Goal: Task Accomplishment & Management: Use online tool/utility

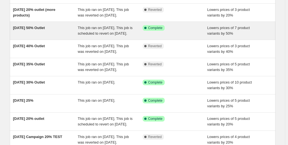
scroll to position [46, 0]
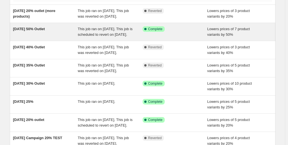
click at [121, 37] on div "This job ran on [DATE]. This job is scheduled to revert on [DATE]." at bounding box center [110, 31] width 65 height 11
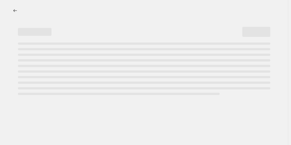
select select "percentage"
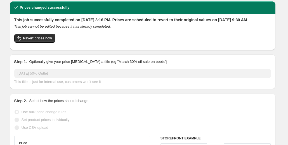
scroll to position [18, 0]
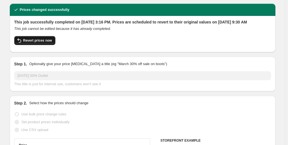
click at [48, 43] on span "Revert prices now" at bounding box center [37, 40] width 29 height 4
checkbox input "false"
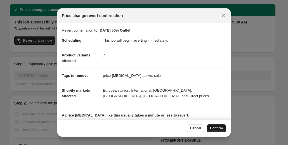
click at [219, 128] on span "Confirm" at bounding box center [216, 128] width 13 height 4
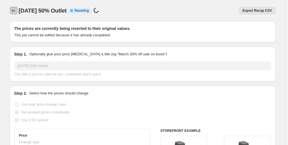
click at [15, 11] on icon "Price change jobs" at bounding box center [14, 11] width 6 height 6
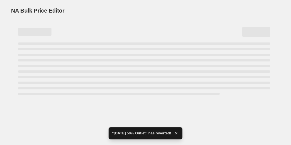
click at [103, 70] on div "Page loading" at bounding box center [144, 69] width 252 height 53
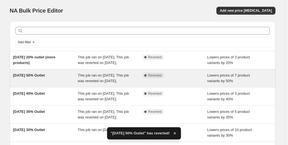
scroll to position [139, 0]
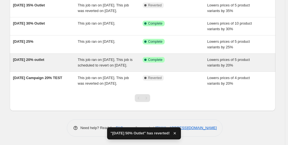
click at [107, 58] on span "This job ran on [DATE]. This job is scheduled to revert on [DATE]." at bounding box center [105, 63] width 55 height 10
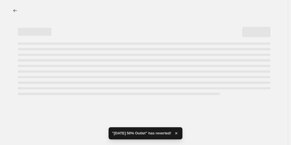
select select "percentage"
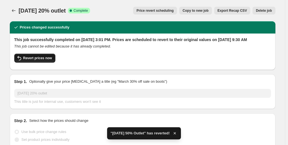
click at [48, 60] on span "Revert prices now" at bounding box center [37, 58] width 29 height 4
checkbox input "false"
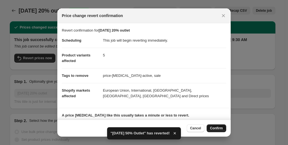
click at [221, 131] on button "Confirm" at bounding box center [217, 129] width 20 height 8
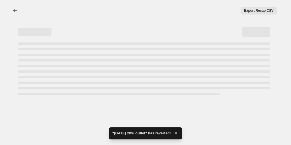
select select "percentage"
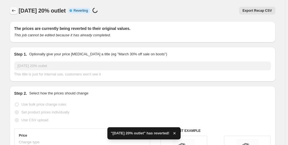
click at [17, 12] on icon "Price change jobs" at bounding box center [14, 11] width 6 height 6
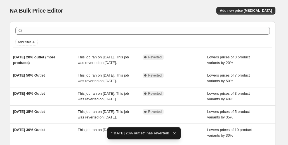
scroll to position [139, 0]
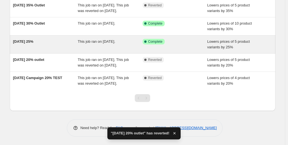
click at [93, 39] on span "This job ran on [DATE]." at bounding box center [96, 41] width 37 height 4
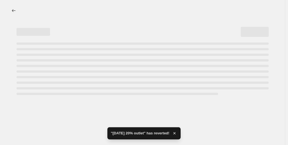
select select "percentage"
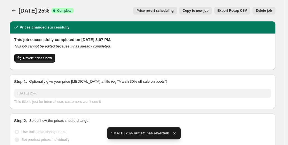
click at [50, 59] on span "Revert prices now" at bounding box center [37, 58] width 29 height 4
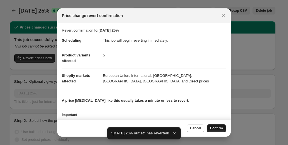
click at [215, 125] on button "Confirm" at bounding box center [217, 129] width 20 height 8
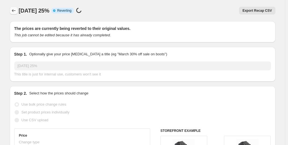
click at [13, 10] on icon "Price change jobs" at bounding box center [14, 11] width 6 height 6
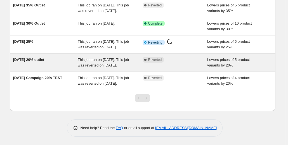
scroll to position [106, 0]
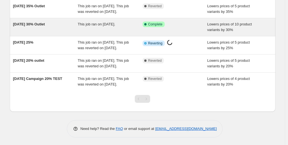
click at [115, 26] on span "This job ran on [DATE]." at bounding box center [96, 24] width 37 height 4
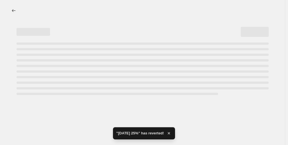
select select "percentage"
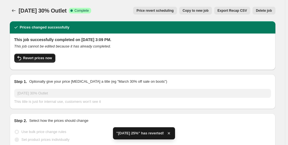
click at [53, 58] on button "Revert prices now" at bounding box center [34, 58] width 41 height 9
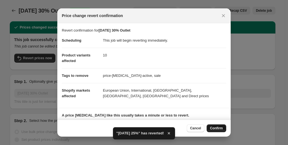
click at [215, 131] on button "Confirm" at bounding box center [217, 129] width 20 height 8
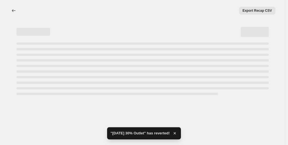
select select "percentage"
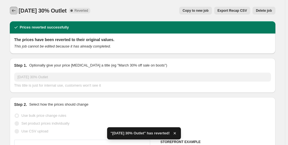
click at [15, 12] on icon "Price change jobs" at bounding box center [14, 11] width 6 height 6
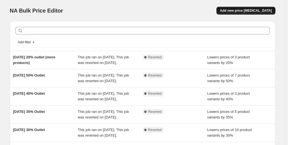
click at [246, 13] on button "Add new price [MEDICAL_DATA]" at bounding box center [246, 11] width 59 height 8
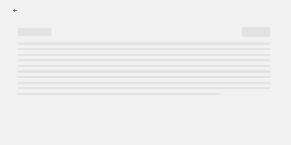
select select "percentage"
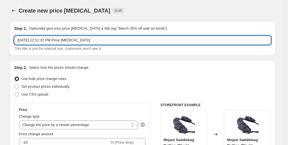
click at [87, 41] on input "[DATE] 12:11:37 PM Price [MEDICAL_DATA]" at bounding box center [142, 40] width 257 height 9
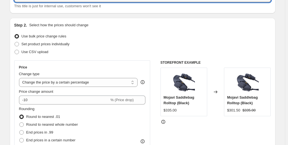
scroll to position [47, 0]
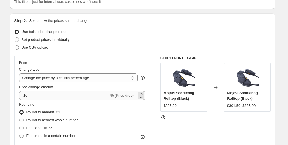
type input "Outlet 30%"
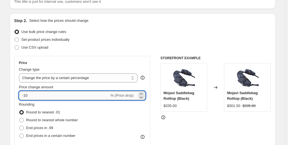
click at [64, 98] on input "-10" at bounding box center [64, 95] width 90 height 9
type input "-1"
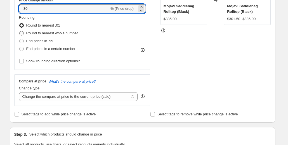
type input "-30"
click at [64, 32] on span "Round to nearest whole number" at bounding box center [52, 33] width 52 height 4
click at [20, 31] on input "Round to nearest whole number" at bounding box center [19, 31] width 0 height 0
radio input "true"
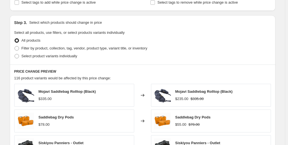
scroll to position [246, 0]
click at [83, 50] on span "Filter by product, collection, tag, vendor, product type, variant title, or inv…" at bounding box center [85, 48] width 126 height 4
click at [15, 47] on input "Filter by product, collection, tag, vendor, product type, variant title, or inv…" at bounding box center [15, 46] width 0 height 0
radio input "true"
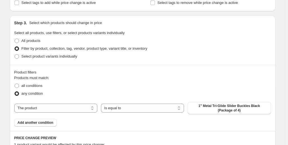
scroll to position [280, 0]
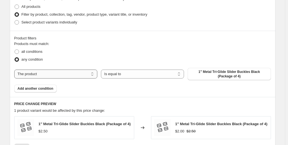
click at [60, 72] on select "The product The product's collection The product's tag The product's vendor The…" at bounding box center [55, 74] width 83 height 9
select select "title"
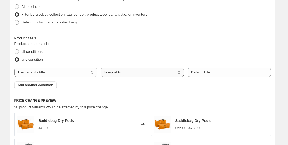
click at [152, 73] on select "Is equal to Is not equal to Contains" at bounding box center [142, 72] width 83 height 9
select select "contains"
click at [210, 71] on input "Default Title" at bounding box center [229, 72] width 83 height 9
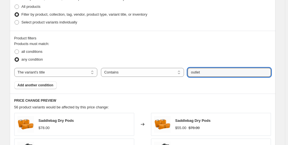
type input "outlet"
click at [202, 53] on div "all conditions" at bounding box center [142, 52] width 257 height 8
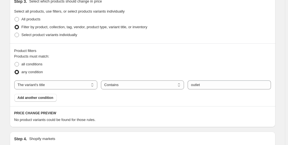
scroll to position [259, 0]
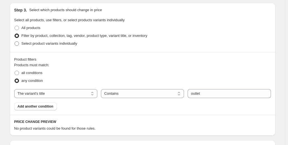
click at [38, 42] on span "Select product variants individually" at bounding box center [50, 43] width 56 height 4
click at [15, 42] on input "Select product variants individually" at bounding box center [15, 41] width 0 height 0
radio input "true"
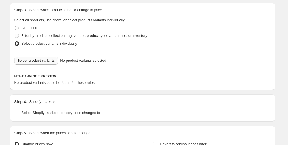
click at [45, 64] on button "Select product variants" at bounding box center [36, 61] width 44 height 8
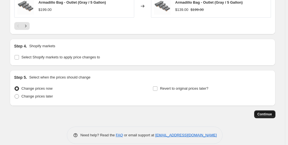
scroll to position [455, 0]
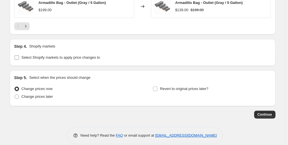
click at [81, 55] on span "Select Shopify markets to apply price changes to" at bounding box center [61, 57] width 79 height 4
click at [19, 55] on input "Select Shopify markets to apply price changes to" at bounding box center [17, 57] width 4 height 4
checkbox input "true"
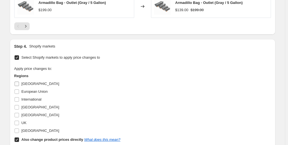
click at [31, 82] on span "[GEOGRAPHIC_DATA]" at bounding box center [41, 84] width 38 height 4
click at [19, 82] on input "[GEOGRAPHIC_DATA]" at bounding box center [17, 84] width 4 height 4
checkbox input "true"
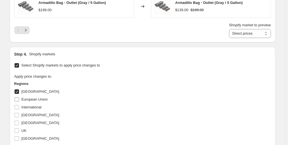
click at [29, 97] on span "European Union" at bounding box center [35, 99] width 26 height 4
click at [19, 97] on input "European Union" at bounding box center [17, 99] width 4 height 4
checkbox input "true"
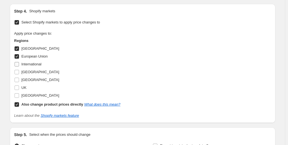
click at [31, 65] on span "International" at bounding box center [32, 64] width 20 height 4
click at [19, 65] on input "International" at bounding box center [17, 64] width 4 height 4
checkbox input "true"
click at [30, 70] on span "[GEOGRAPHIC_DATA]" at bounding box center [41, 72] width 38 height 4
click at [19, 70] on input "[GEOGRAPHIC_DATA]" at bounding box center [17, 72] width 4 height 4
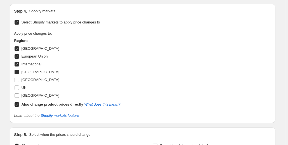
checkbox input "true"
click at [28, 79] on span "[GEOGRAPHIC_DATA]" at bounding box center [41, 80] width 38 height 4
click at [19, 79] on input "[GEOGRAPHIC_DATA]" at bounding box center [17, 80] width 4 height 4
checkbox input "true"
click at [25, 88] on span "UK" at bounding box center [24, 88] width 5 height 4
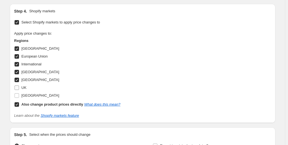
click at [19, 88] on input "UK" at bounding box center [17, 88] width 4 height 4
checkbox input "true"
click at [24, 94] on span "[GEOGRAPHIC_DATA]" at bounding box center [41, 95] width 38 height 4
click at [19, 94] on input "[GEOGRAPHIC_DATA]" at bounding box center [17, 95] width 4 height 4
checkbox input "true"
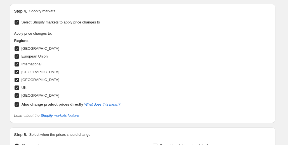
scroll to position [561, 0]
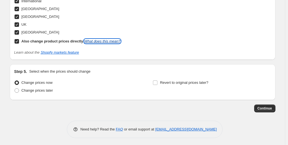
click at [108, 41] on link "What does this mean?" at bounding box center [102, 41] width 36 height 4
click at [19, 42] on input "Also change product prices directly What does this mean?" at bounding box center [17, 41] width 4 height 4
checkbox input "false"
select select "105998516554"
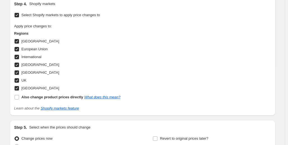
scroll to position [541, 0]
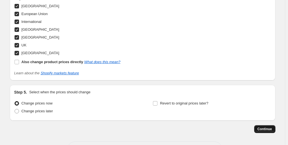
click at [267, 125] on button "Continue" at bounding box center [264, 129] width 21 height 8
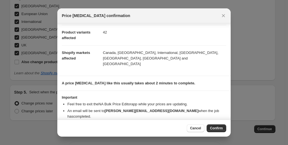
scroll to position [41, 0]
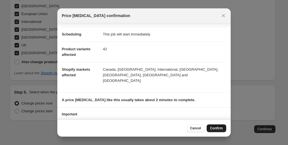
click at [217, 132] on button "Confirm" at bounding box center [217, 129] width 20 height 8
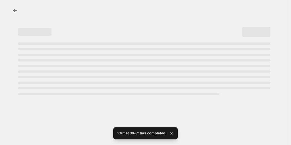
select select "percentage"
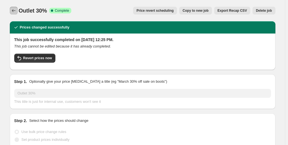
click at [13, 10] on icon "Price change jobs" at bounding box center [14, 11] width 6 height 6
